Goal: Task Accomplishment & Management: Manage account settings

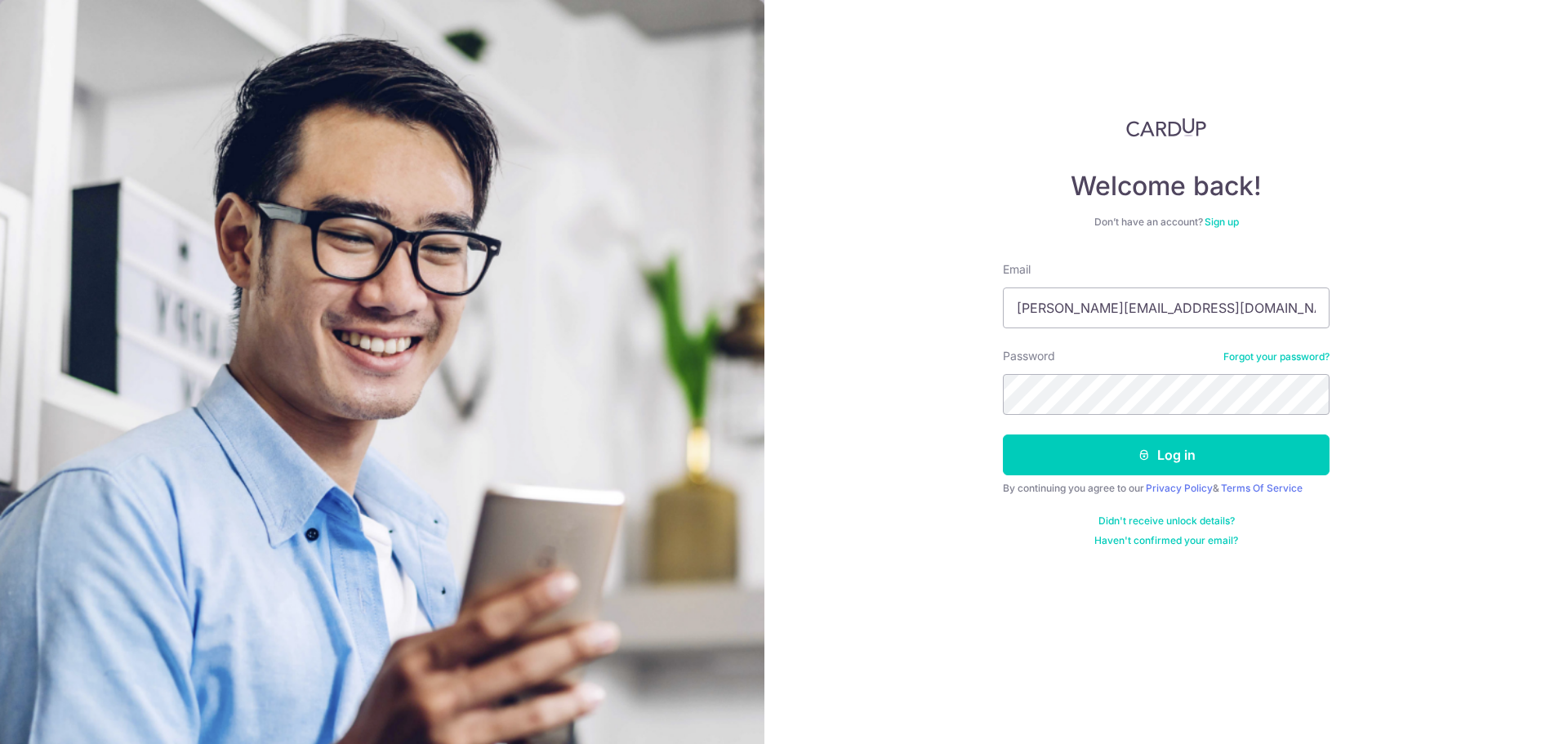
click at [1153, 448] on button "Log in" at bounding box center [1166, 455] width 327 height 41
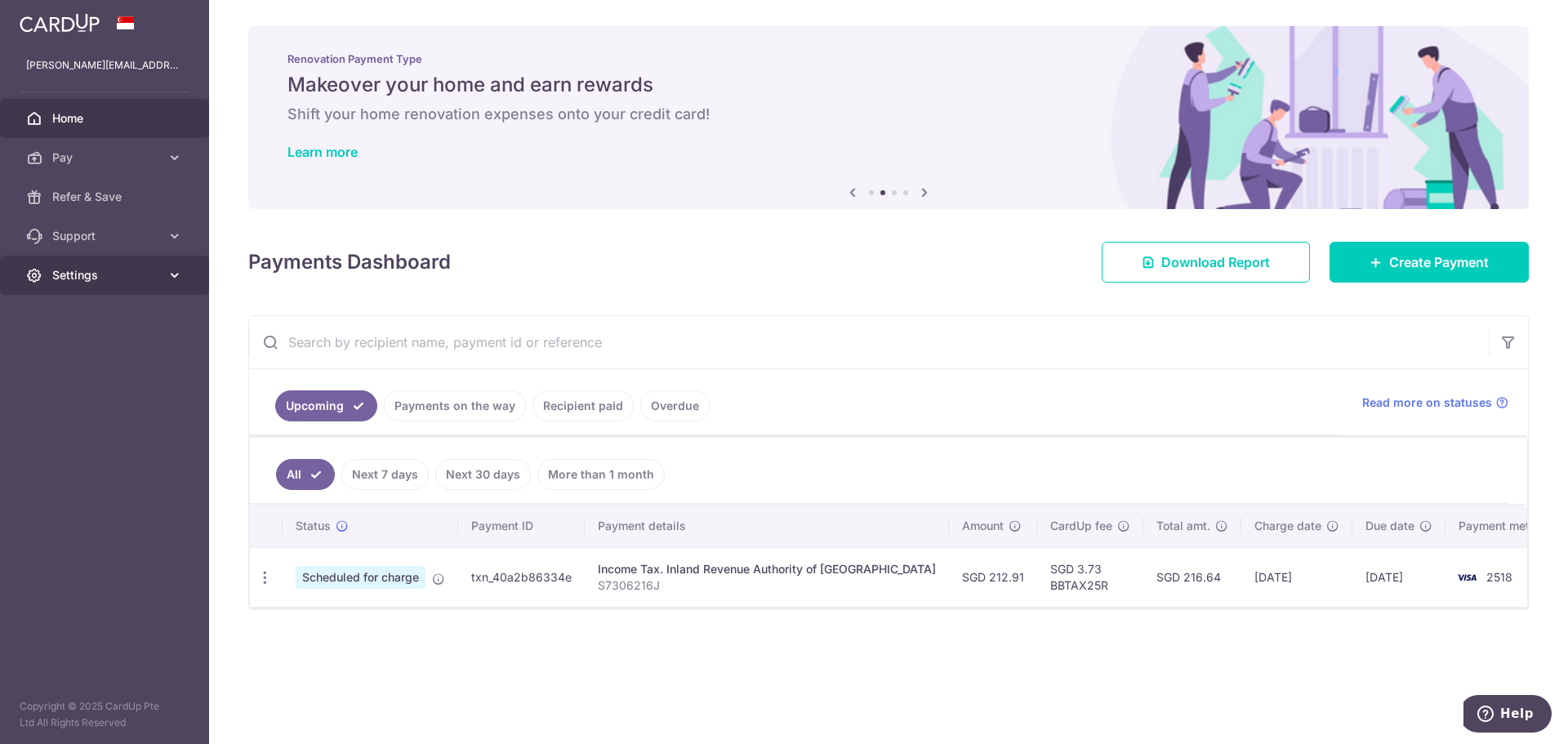
click at [161, 280] on link "Settings" at bounding box center [104, 275] width 209 height 39
click at [74, 354] on span "Logout" at bounding box center [106, 353] width 108 height 16
